Goal: Task Accomplishment & Management: Manage account settings

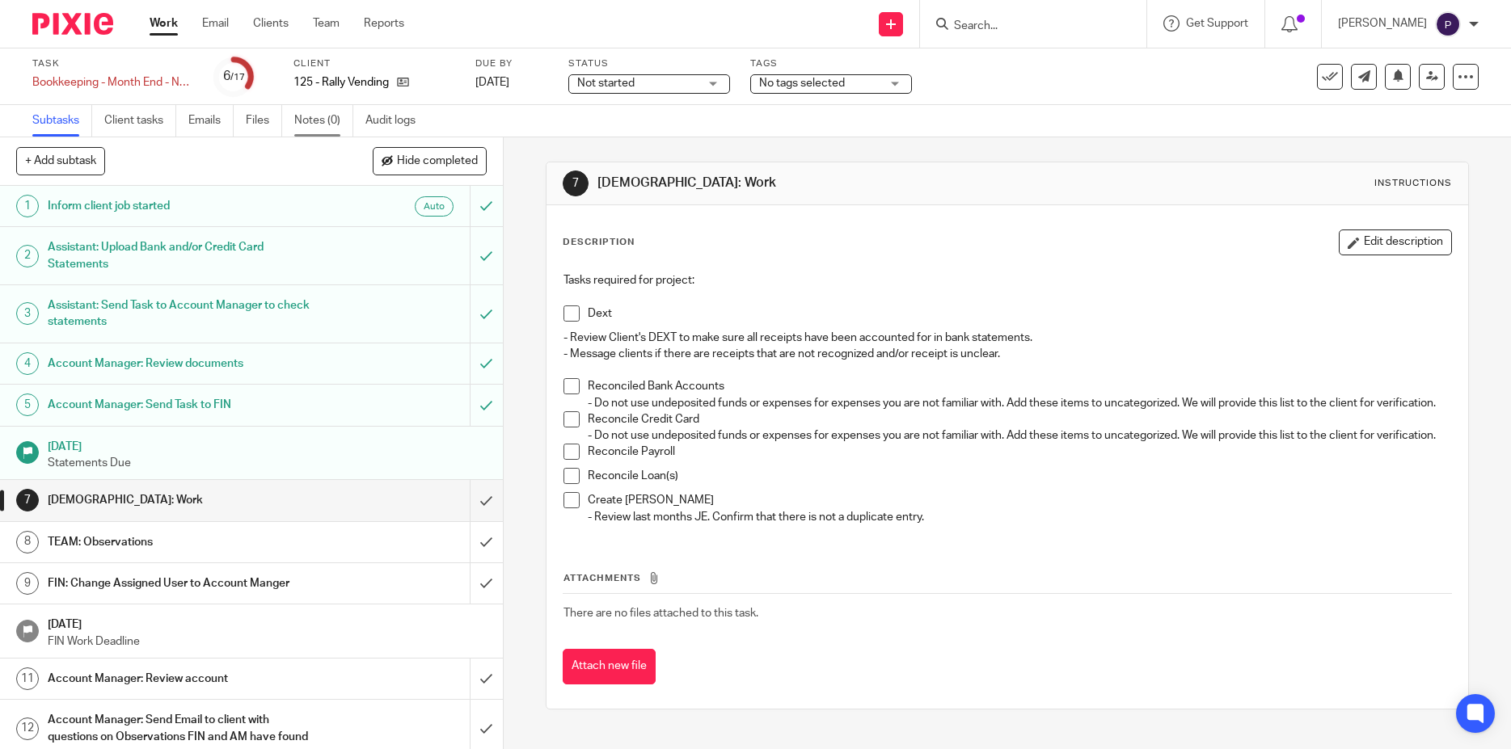
click at [331, 124] on link "Notes (0)" at bounding box center [323, 121] width 59 height 32
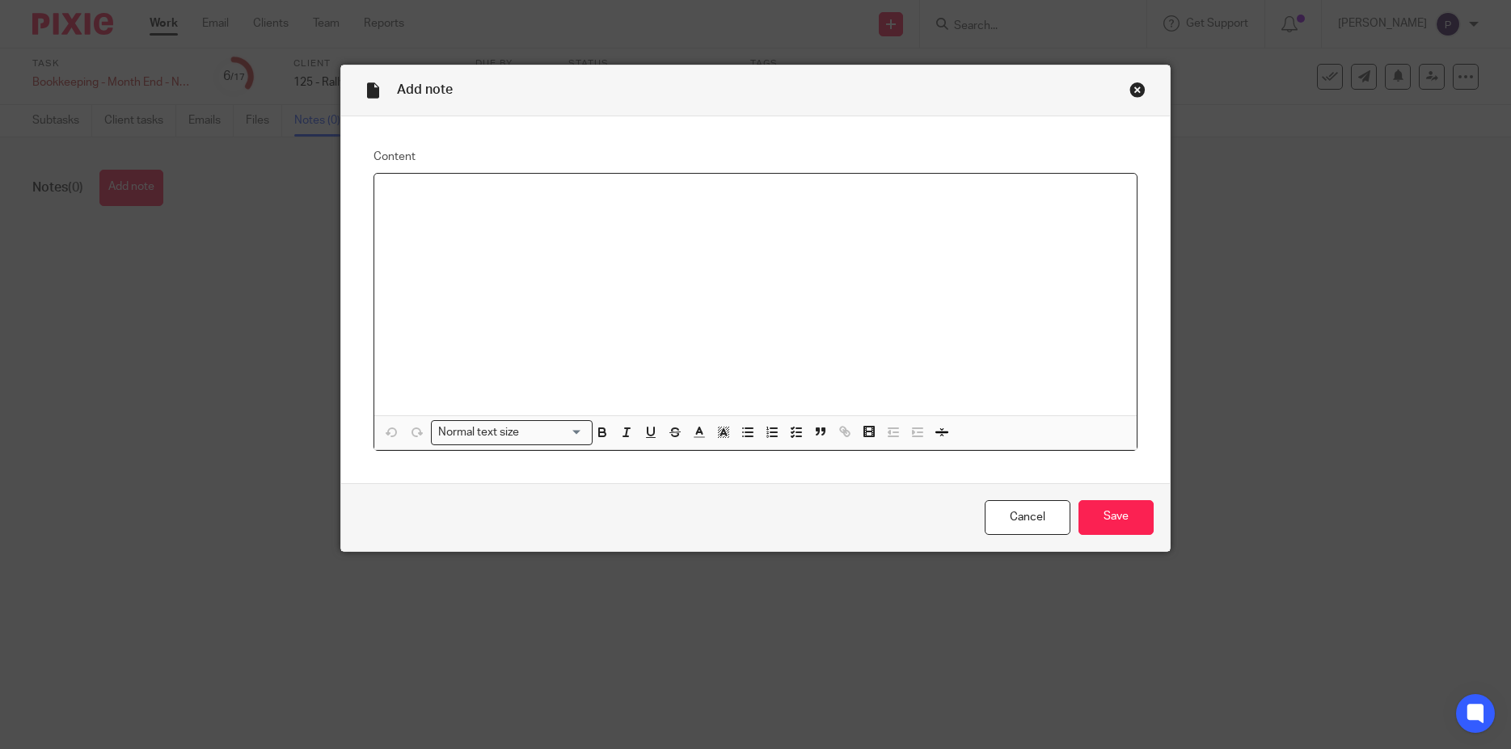
click at [438, 206] on div at bounding box center [755, 295] width 763 height 242
click at [740, 435] on icon "button" at bounding box center [747, 432] width 15 height 15
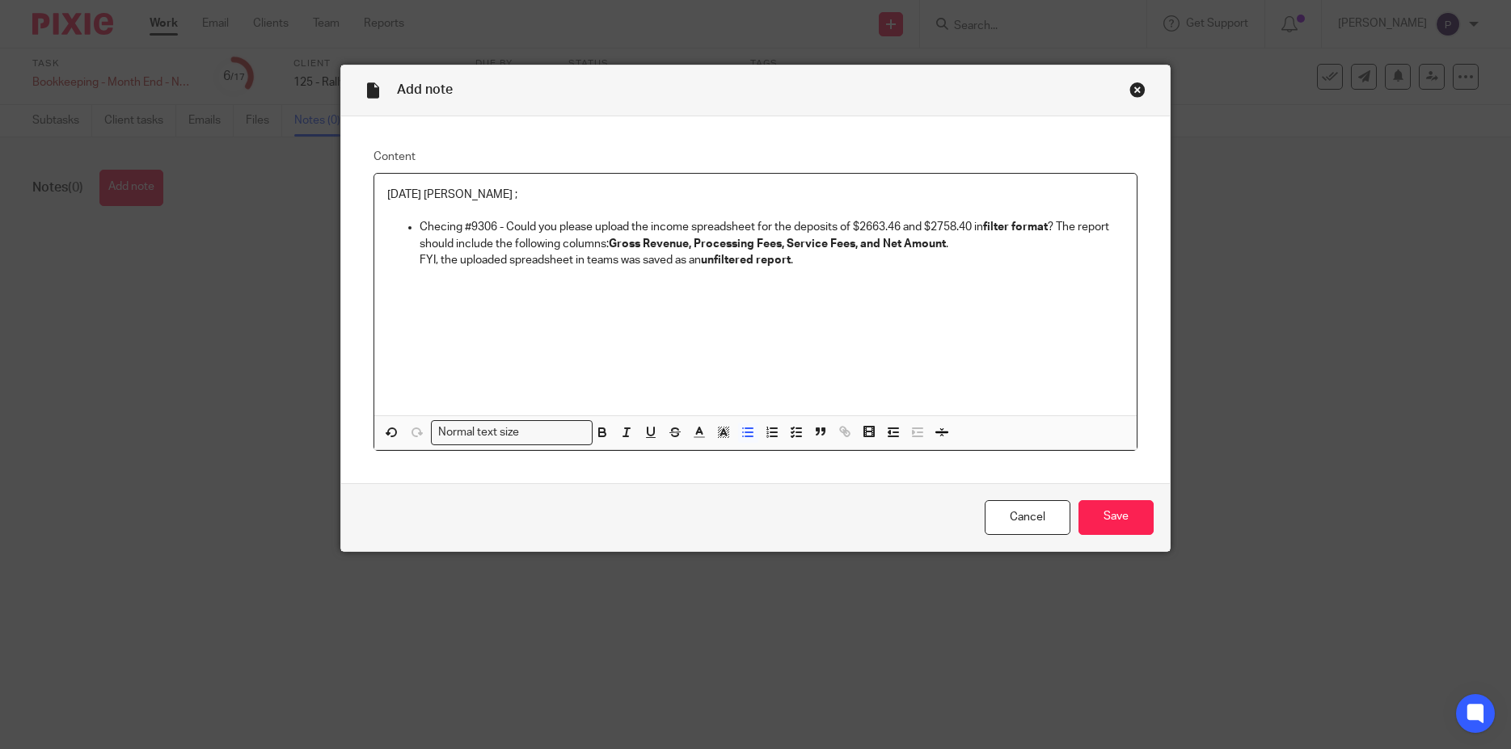
click at [439, 225] on p "Checing #9306 - Could you please upload the income spreadsheet for the deposits…" at bounding box center [772, 243] width 705 height 49
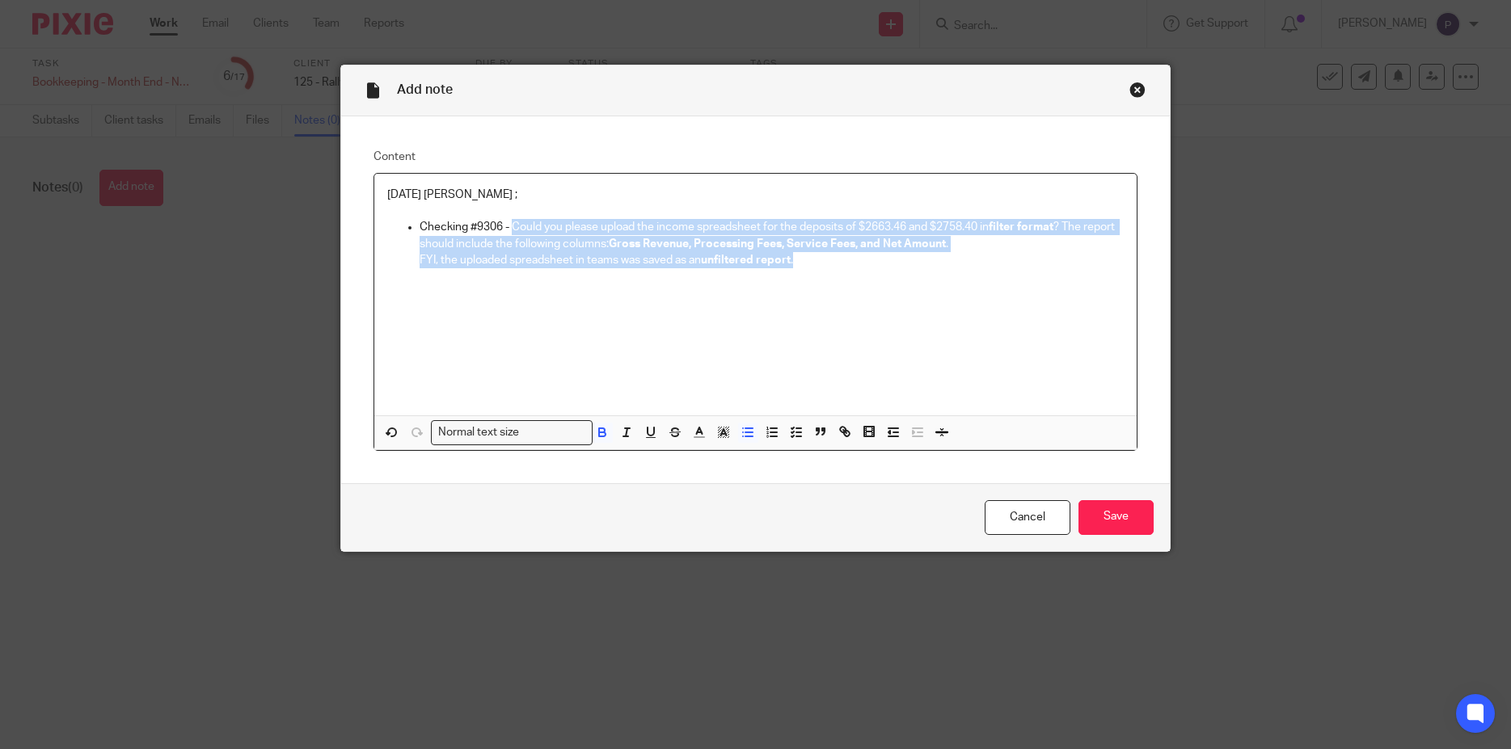
drag, startPoint x: 799, startPoint y: 264, endPoint x: 509, endPoint y: 229, distance: 292.3
click at [509, 229] on p "Checking #9306 - Could you please upload the income spreadsheet for the deposit…" at bounding box center [772, 243] width 705 height 49
click at [510, 226] on p "Checking #9306 - Could you please upload the income spreadsheet for the deposit…" at bounding box center [772, 243] width 705 height 49
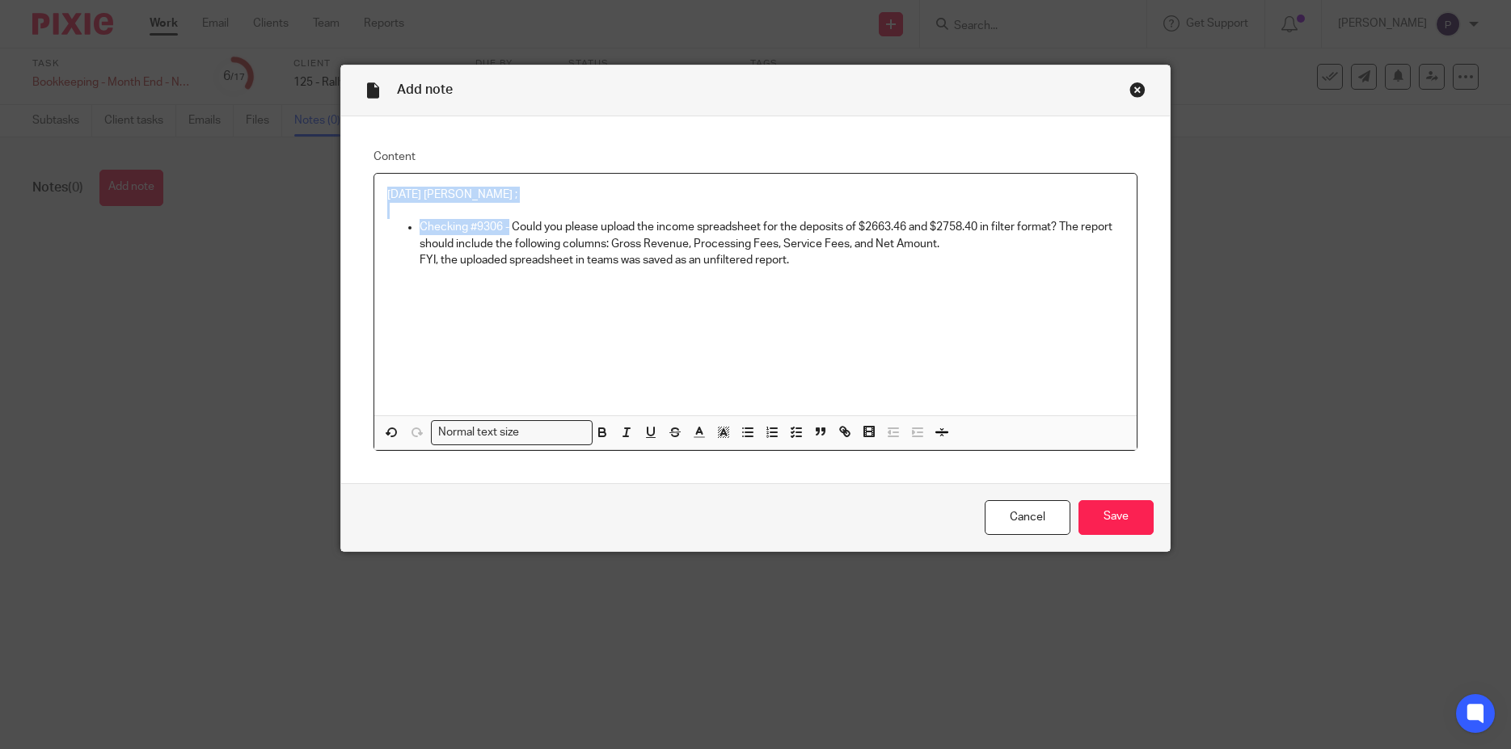
drag, startPoint x: 503, startPoint y: 226, endPoint x: 367, endPoint y: 192, distance: 140.0
click at [373, 192] on div "08/14/2025 Penny ; Checking #9306 - Could you please upload the income spreadsh…" at bounding box center [755, 312] width 765 height 278
click at [869, 308] on div "08/14/2025 Penny ; Checking #9306 - Could you please upload the income spreadsh…" at bounding box center [755, 295] width 763 height 242
click at [982, 227] on p "Checking #9306 - Could you please upload the income spreadsheet for the deposit…" at bounding box center [772, 243] width 705 height 49
click at [1113, 526] on input "Save" at bounding box center [1115, 517] width 75 height 35
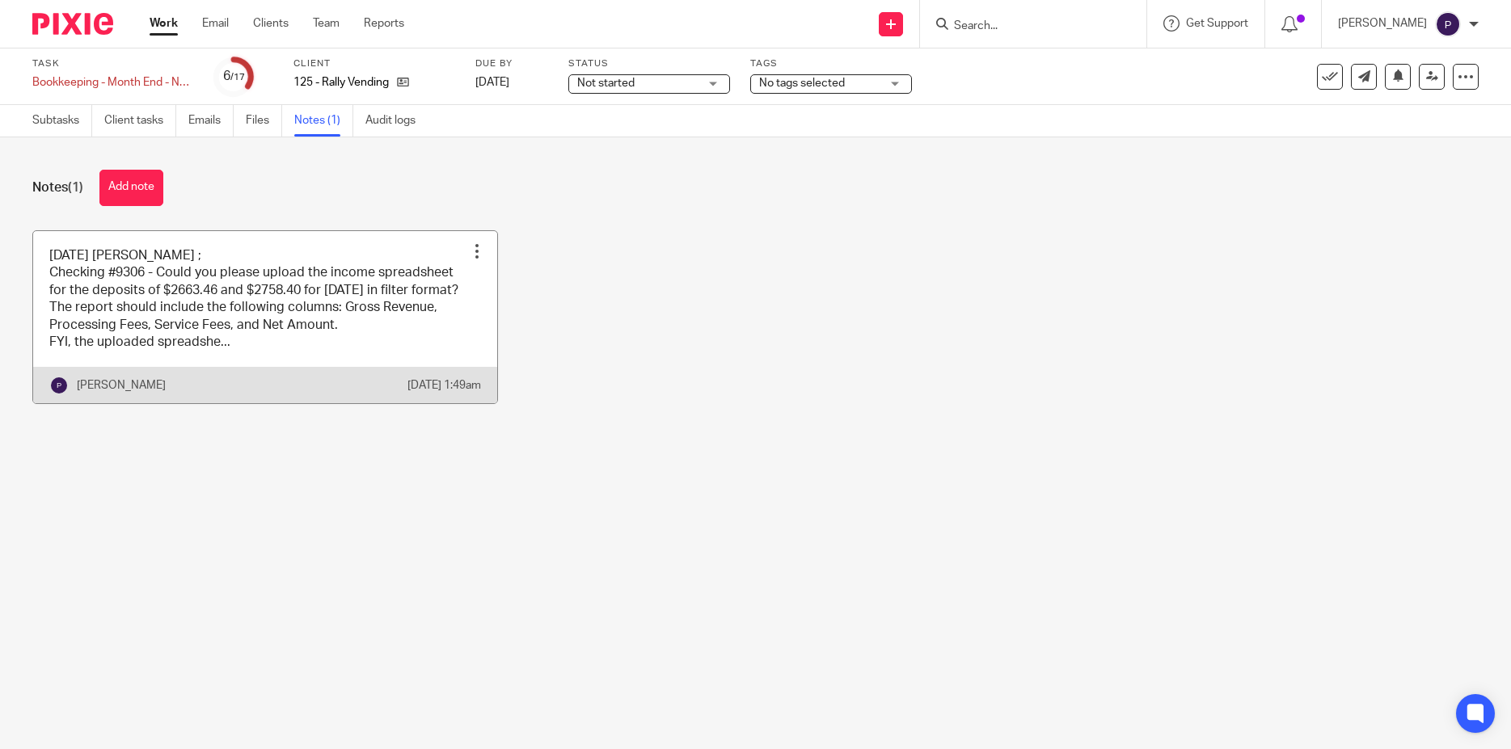
click at [373, 292] on link at bounding box center [265, 317] width 464 height 173
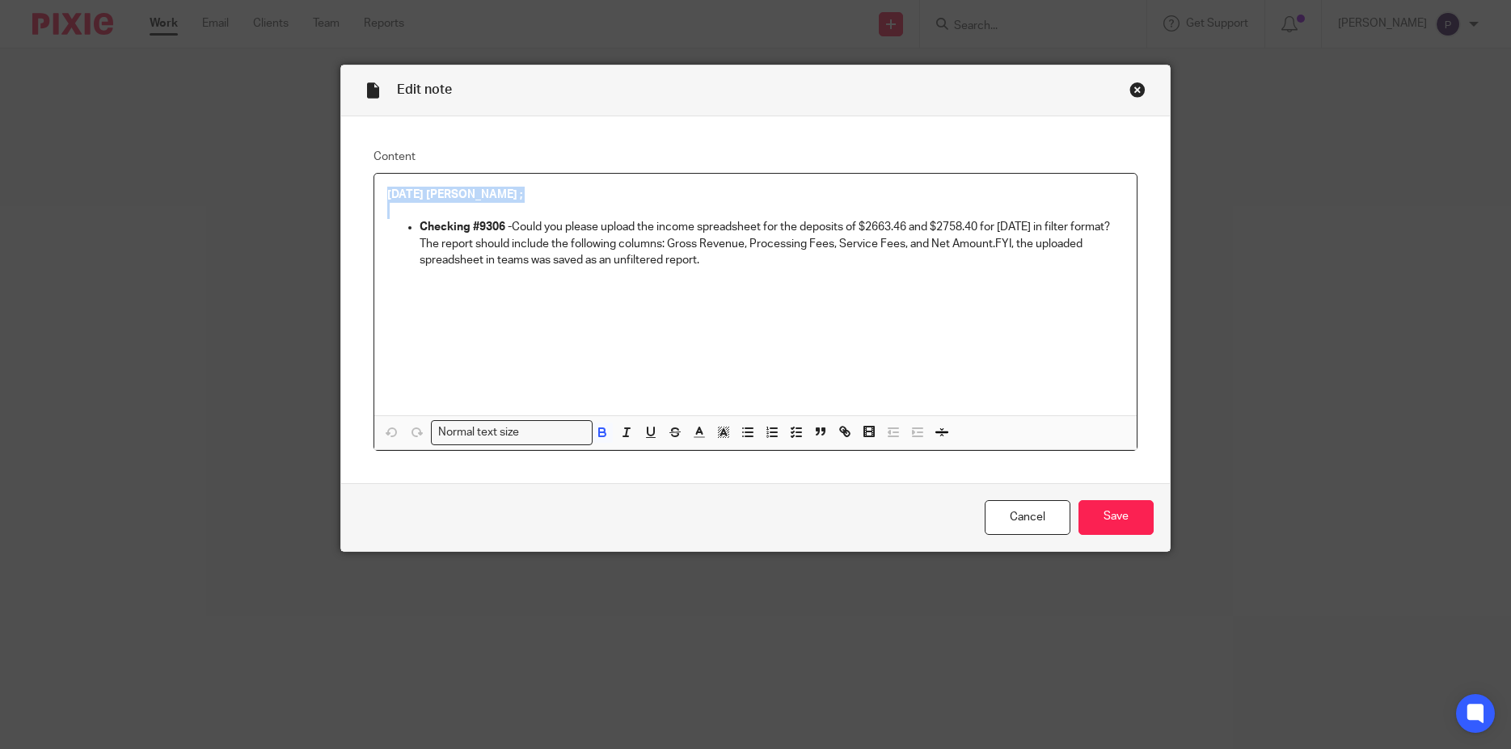
drag, startPoint x: 755, startPoint y: 265, endPoint x: 414, endPoint y: 226, distance: 343.3
click at [420, 226] on p "Checking #9306 - Could you please upload the income spreadsheet for the deposit…" at bounding box center [772, 243] width 705 height 49
click at [740, 296] on div "08/14/2025 Penny ; Checking #9306 - Could you please upload the income spreadsh…" at bounding box center [755, 295] width 763 height 242
click at [1108, 511] on input "Save" at bounding box center [1115, 517] width 75 height 35
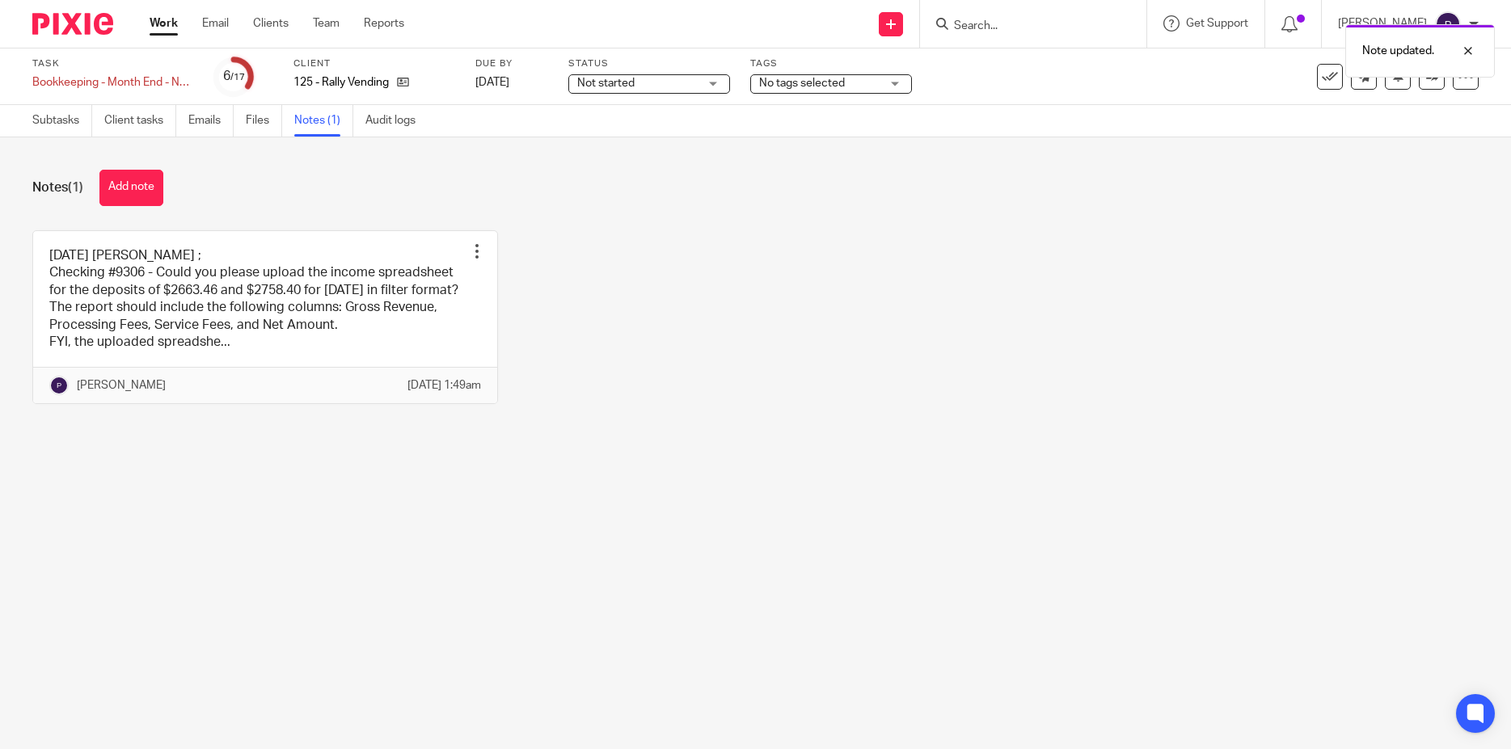
click at [280, 307] on link at bounding box center [265, 317] width 464 height 173
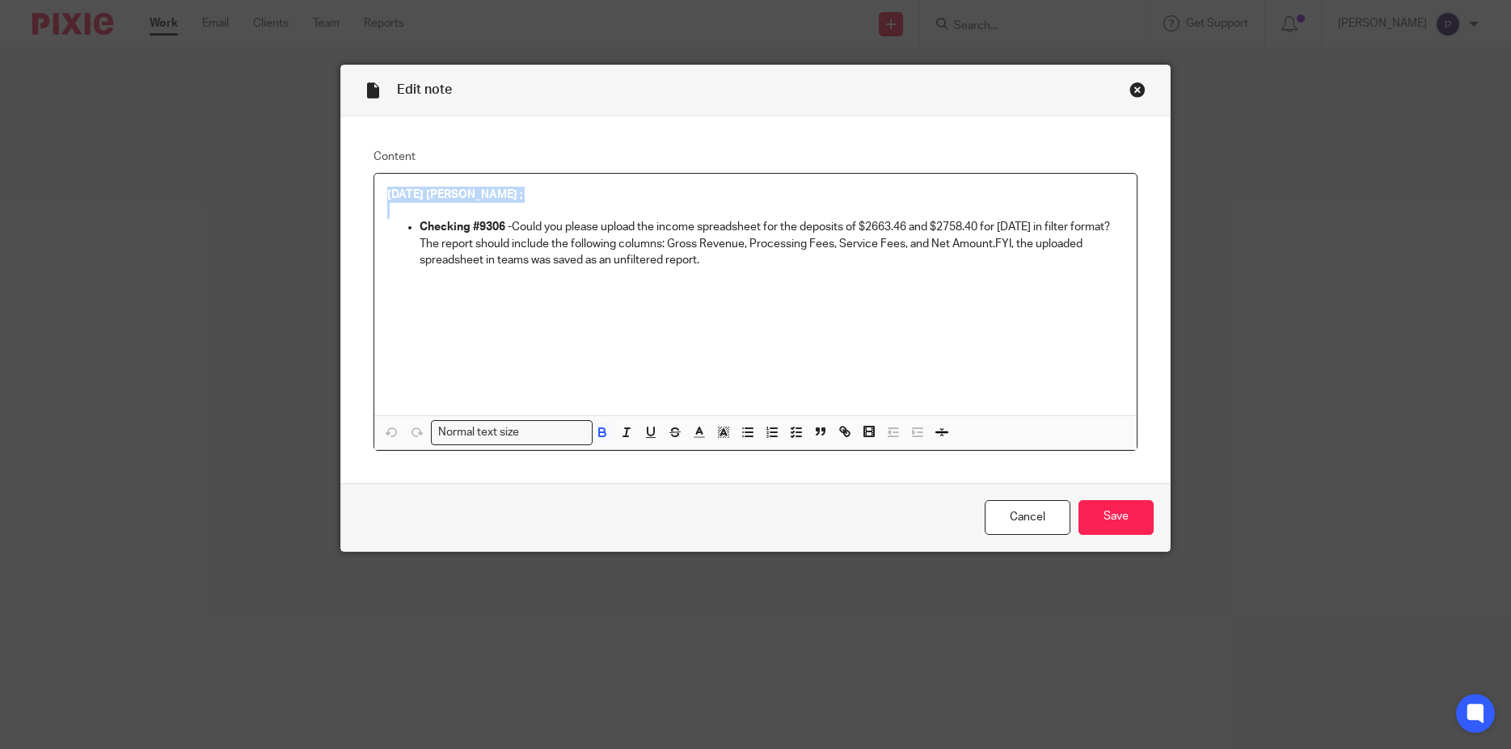
drag, startPoint x: 541, startPoint y: 254, endPoint x: 408, endPoint y: 227, distance: 135.2
click at [420, 227] on li "Checking #9306 - Could you please upload the income spreadsheet for the deposit…" at bounding box center [772, 243] width 705 height 49
click at [648, 303] on div "08/14/2025 Penny ; Checking #9306 - Could you please upload the income spreadsh…" at bounding box center [755, 295] width 763 height 242
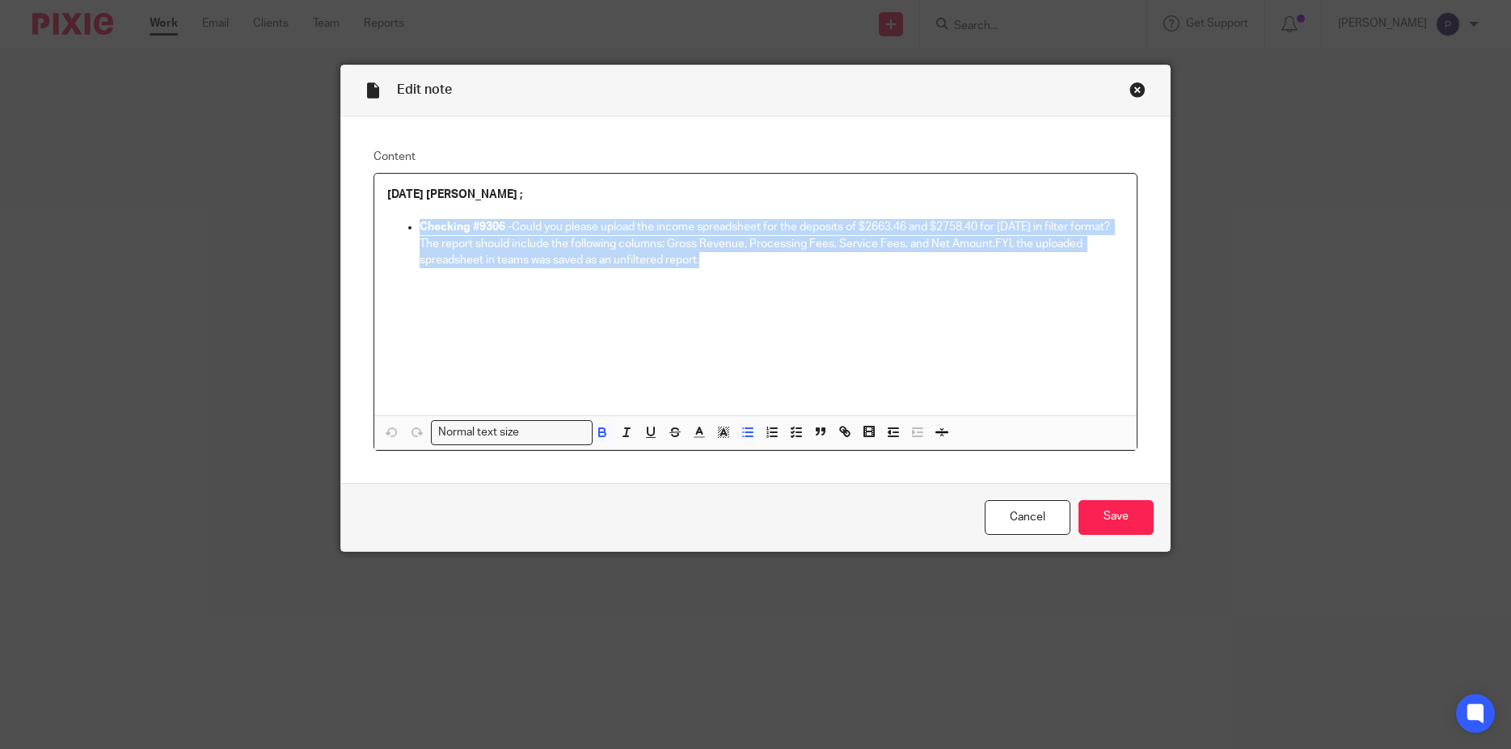
drag, startPoint x: 754, startPoint y: 264, endPoint x: 409, endPoint y: 222, distance: 347.6
click at [420, 222] on li "Checking #9306 - Could you please upload the income spreadsheet for the deposit…" at bounding box center [772, 243] width 705 height 49
copy p "Checking #9306 - Could you please upload the income spreadsheet for the deposit…"
click at [1097, 526] on input "Save" at bounding box center [1115, 517] width 75 height 35
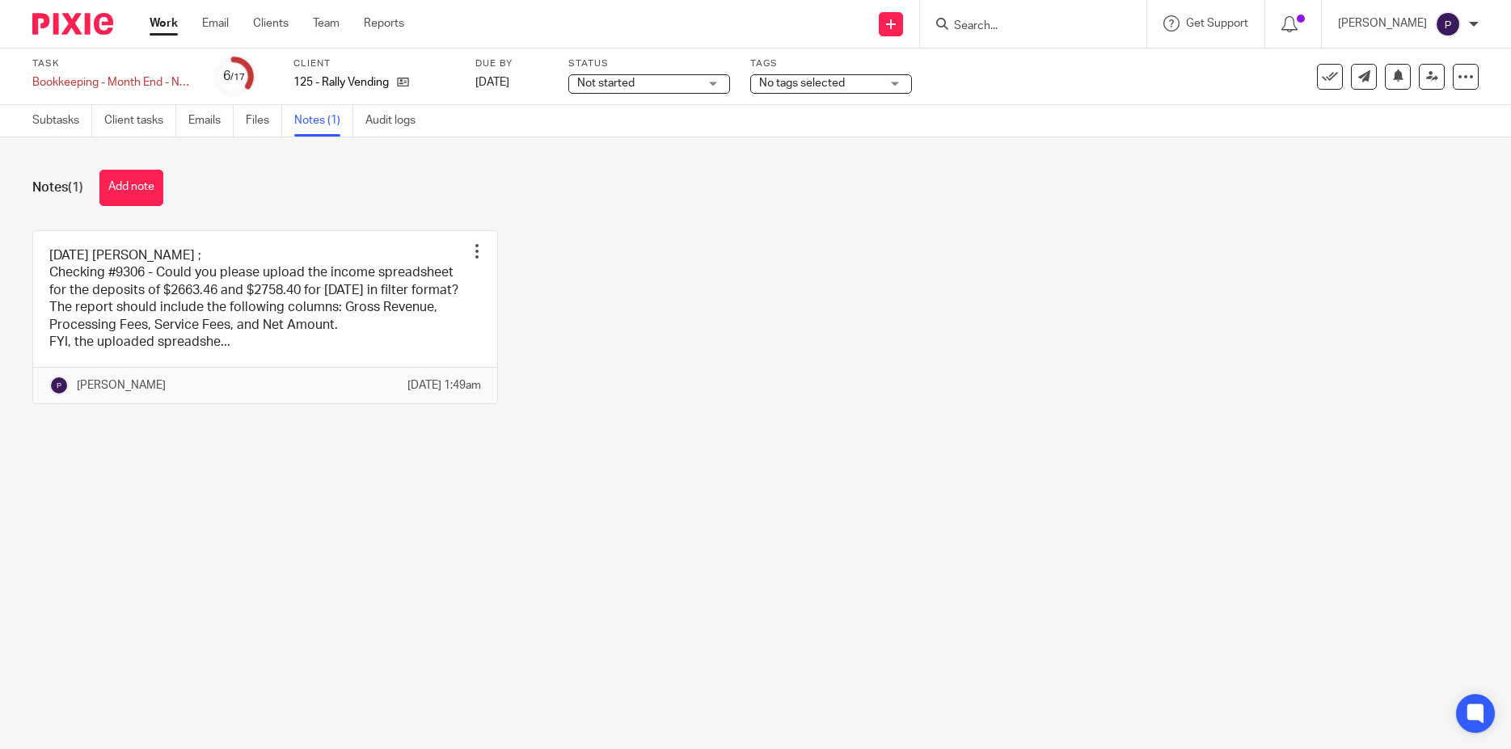
click at [858, 82] on span "No tags selected" at bounding box center [819, 83] width 121 height 17
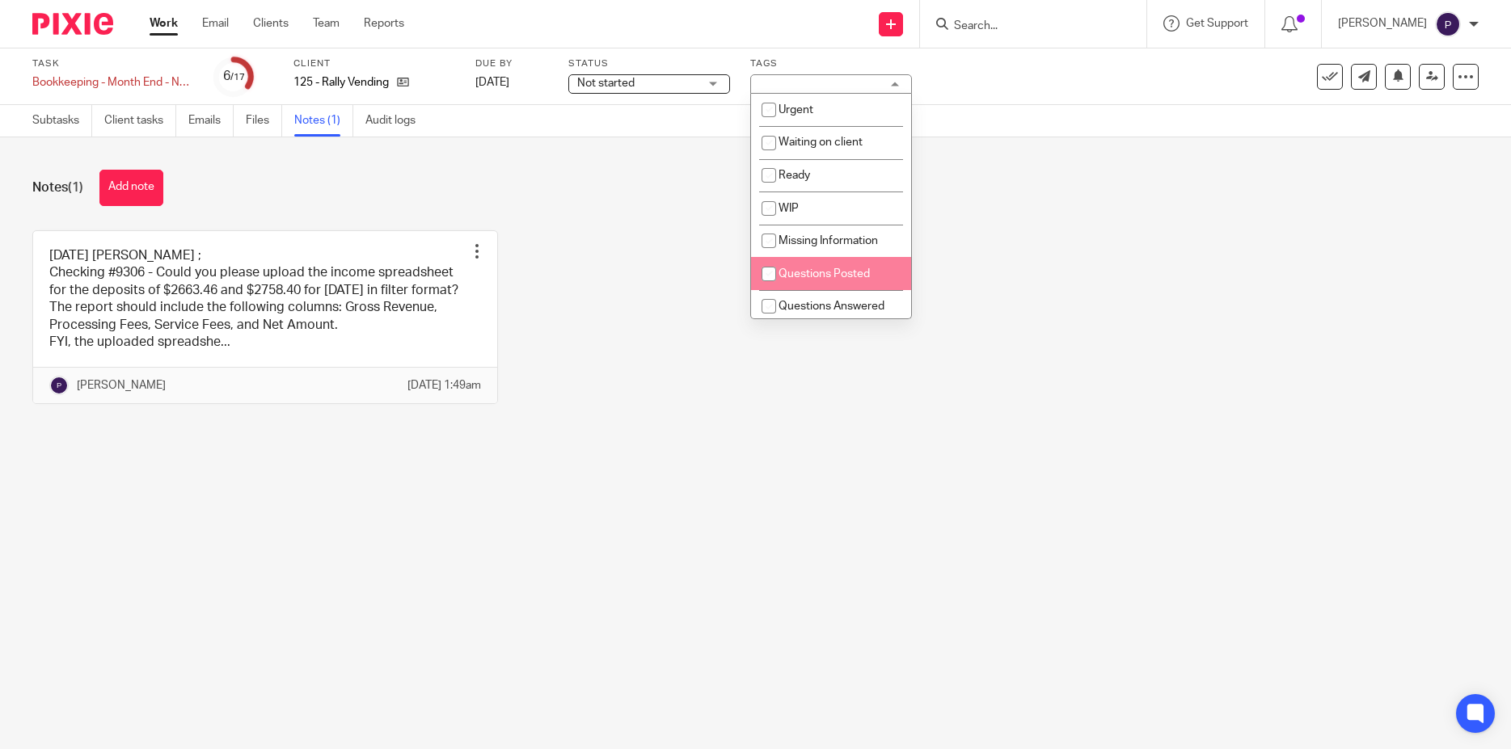
click at [771, 276] on input "checkbox" at bounding box center [768, 274] width 31 height 31
checkbox input "true"
click at [1426, 80] on icon at bounding box center [1432, 76] width 12 height 12
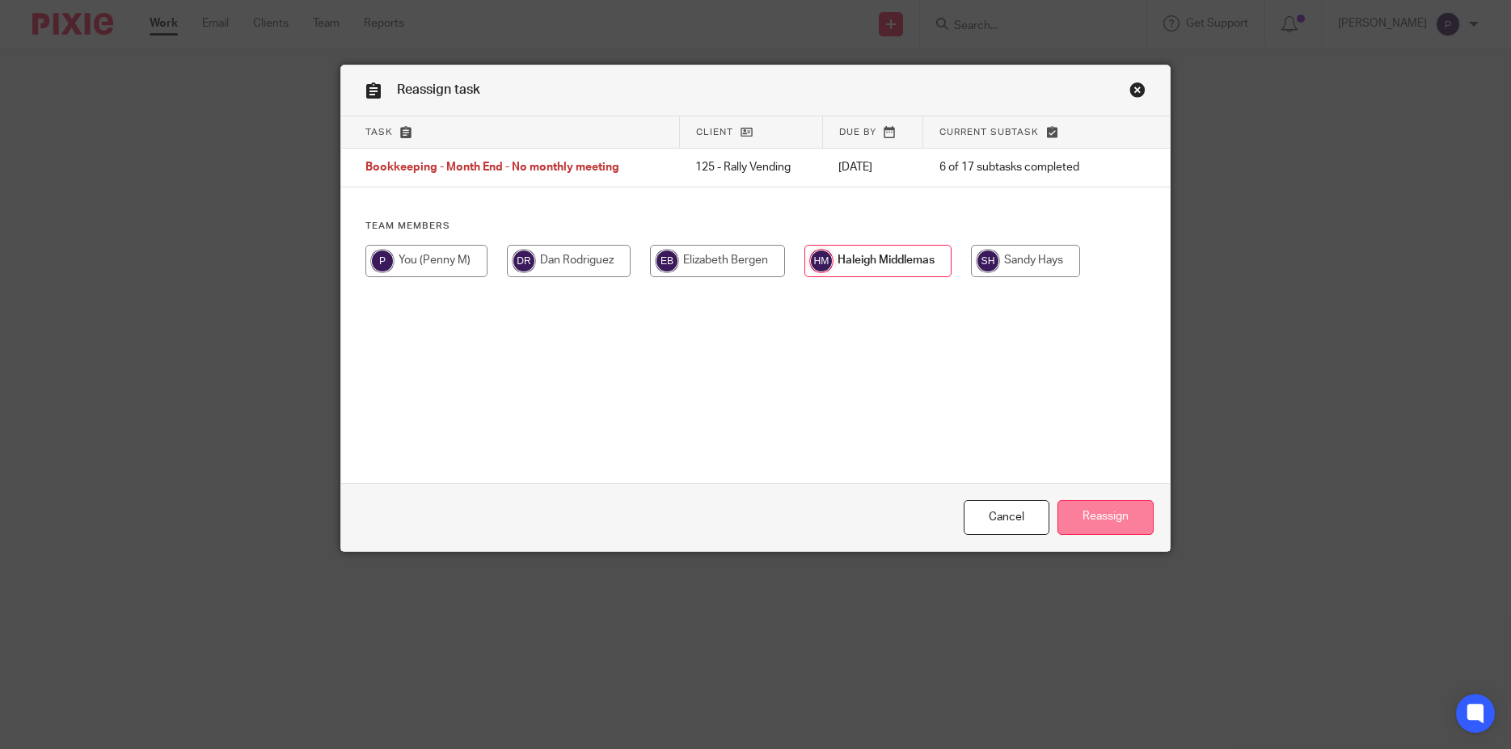
click at [1101, 517] on input "Reassign" at bounding box center [1105, 517] width 96 height 35
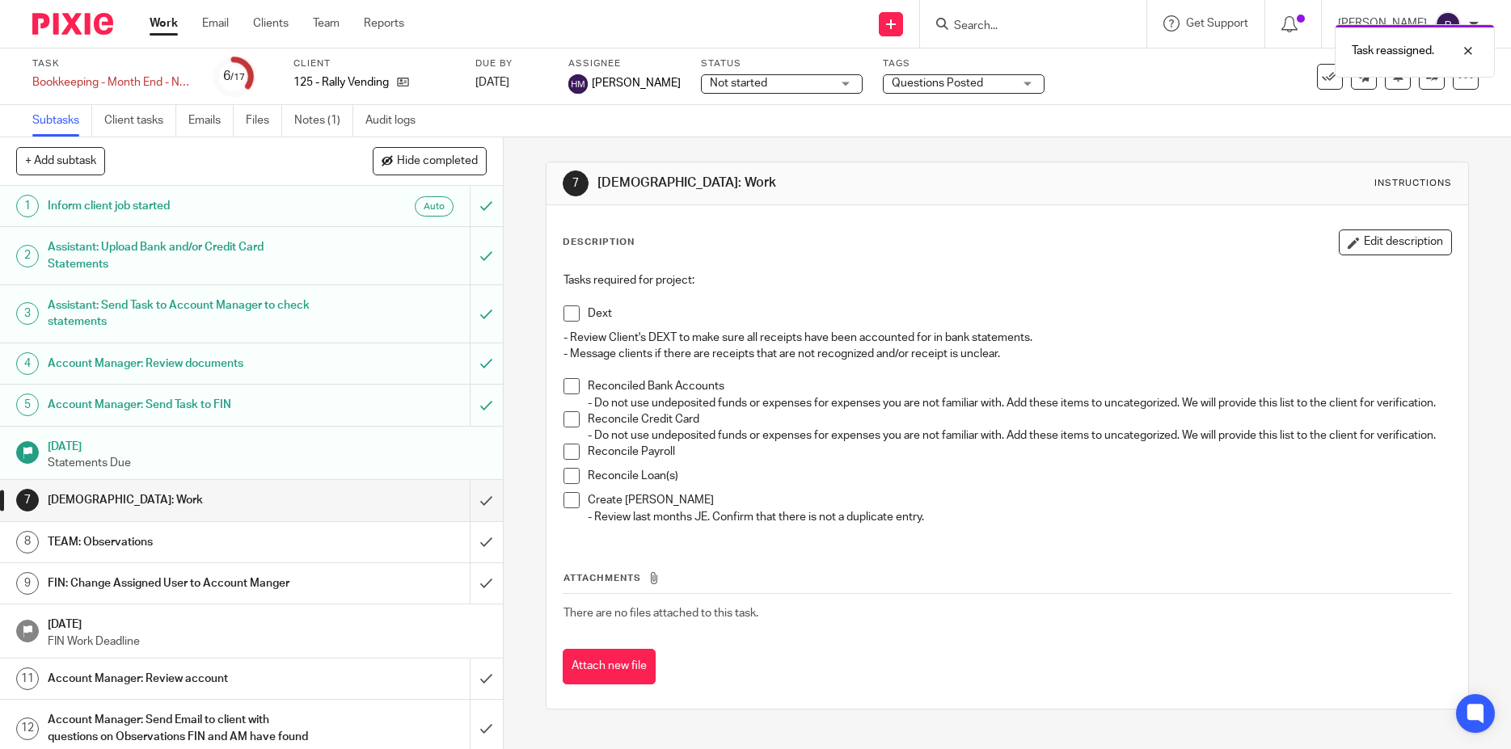
click at [567, 428] on span at bounding box center [571, 419] width 16 height 16
click at [175, 27] on link "Work" at bounding box center [164, 23] width 28 height 16
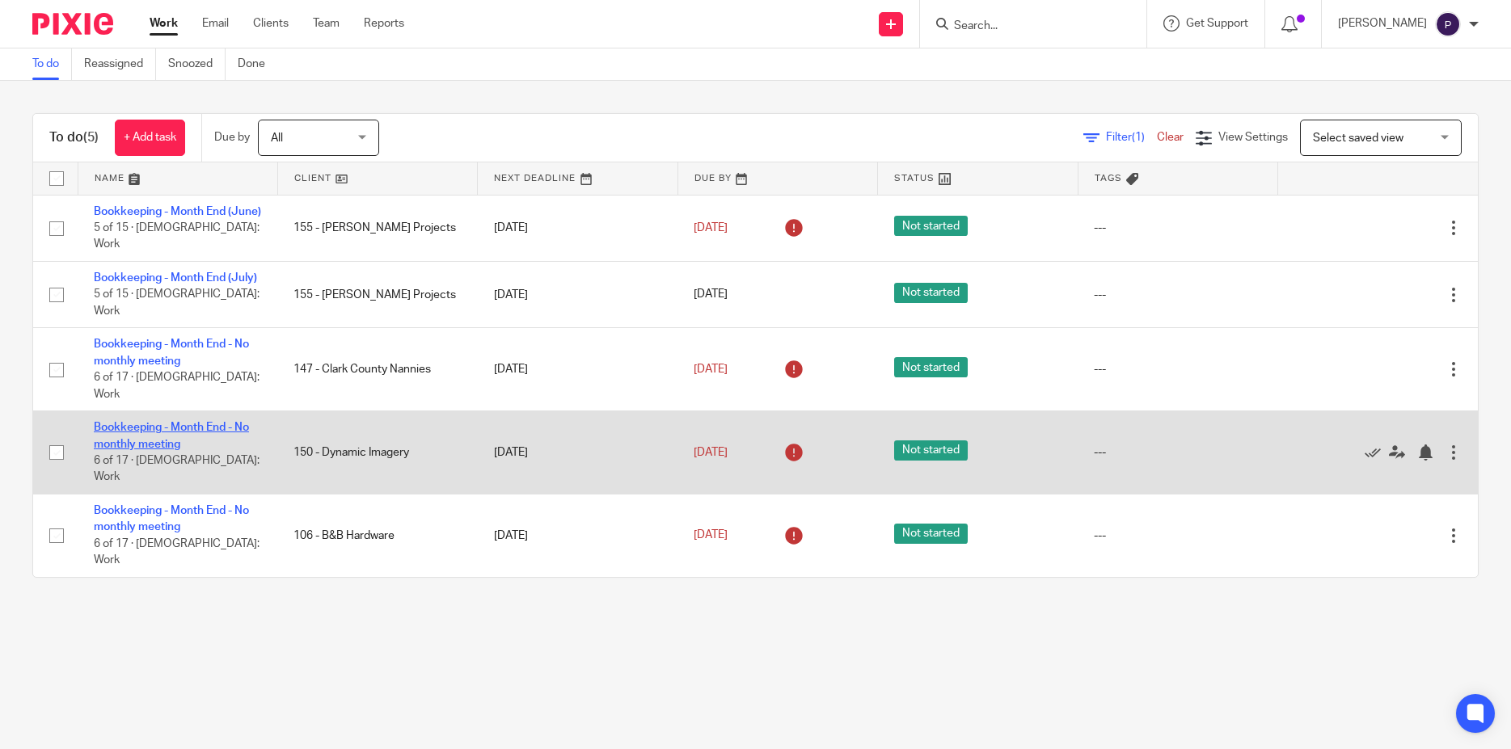
click at [185, 422] on link "Bookkeeping - Month End - No monthly meeting" at bounding box center [171, 435] width 155 height 27
